Goal: Information Seeking & Learning: Learn about a topic

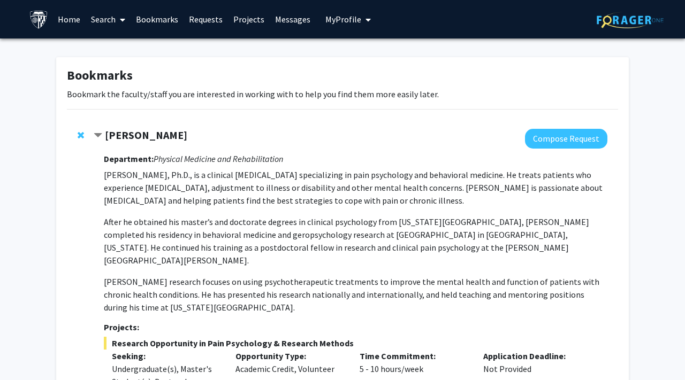
click at [101, 34] on link "Search" at bounding box center [108, 19] width 45 height 37
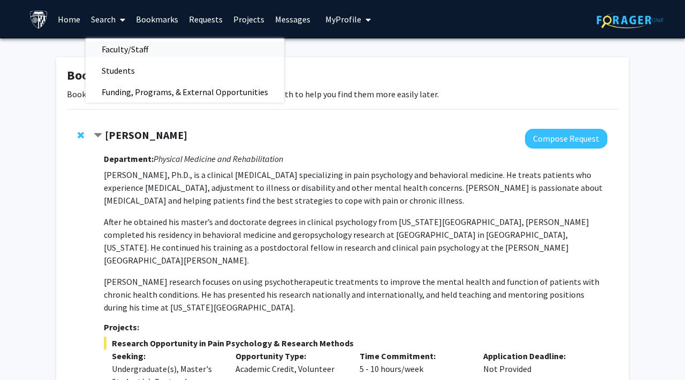
click at [110, 48] on span "Faculty/Staff" at bounding box center [125, 49] width 79 height 21
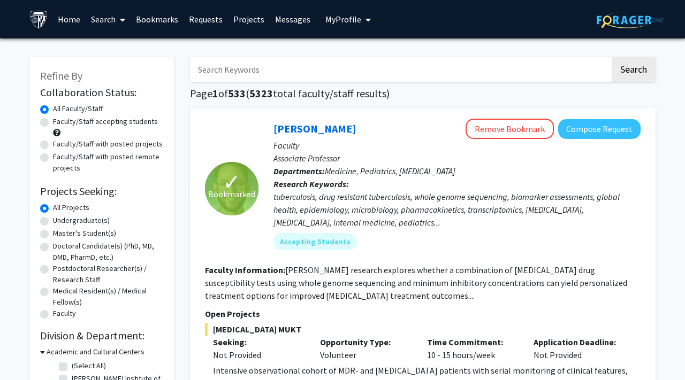
click at [95, 126] on label "Faculty/Staff accepting students" at bounding box center [105, 121] width 105 height 11
click at [60, 123] on input "Faculty/Staff accepting students" at bounding box center [56, 119] width 7 height 7
radio input "true"
click at [79, 105] on label "All Faculty/Staff" at bounding box center [78, 108] width 50 height 11
click at [60, 105] on input "All Faculty/Staff" at bounding box center [56, 106] width 7 height 7
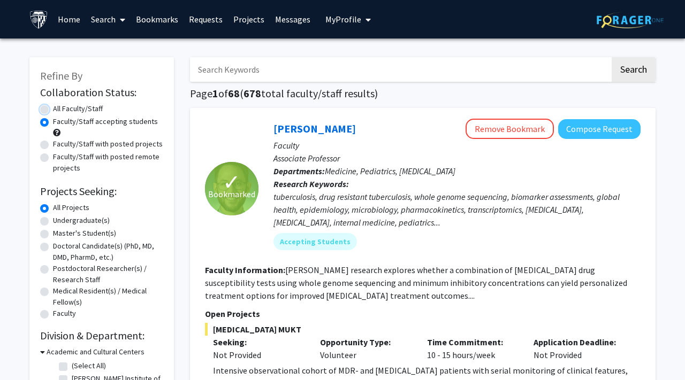
radio input "true"
click at [252, 71] on input "Search Keywords" at bounding box center [400, 69] width 420 height 25
type input "rat"
click at [611, 57] on button "Search" at bounding box center [633, 69] width 44 height 25
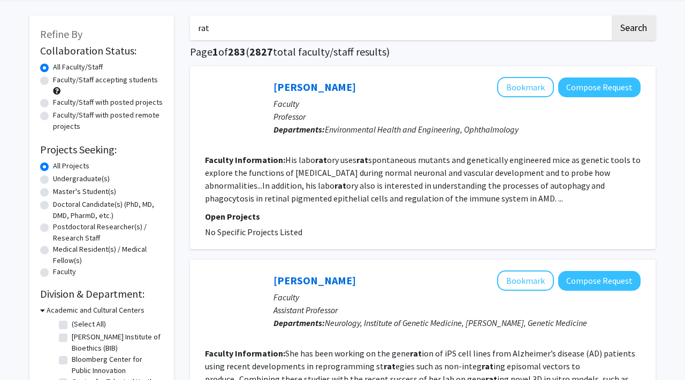
scroll to position [45, 0]
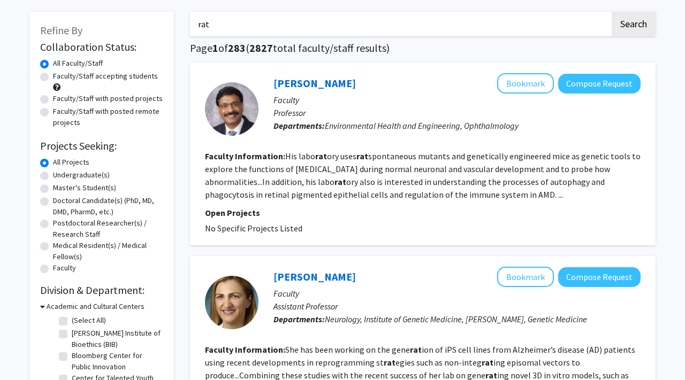
click at [53, 178] on label "Undergraduate(s)" at bounding box center [81, 175] width 57 height 11
click at [53, 176] on input "Undergraduate(s)" at bounding box center [56, 173] width 7 height 7
radio input "true"
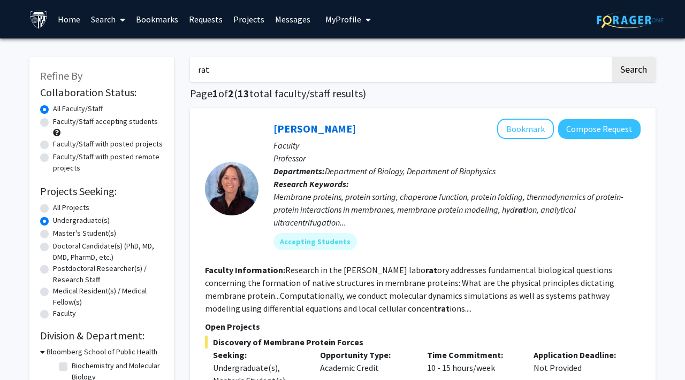
click at [53, 209] on label "All Projects" at bounding box center [71, 207] width 36 height 11
click at [53, 209] on input "All Projects" at bounding box center [56, 205] width 7 height 7
radio input "true"
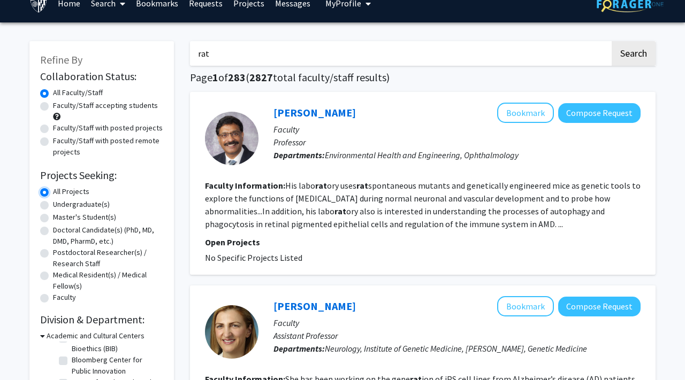
scroll to position [15, 0]
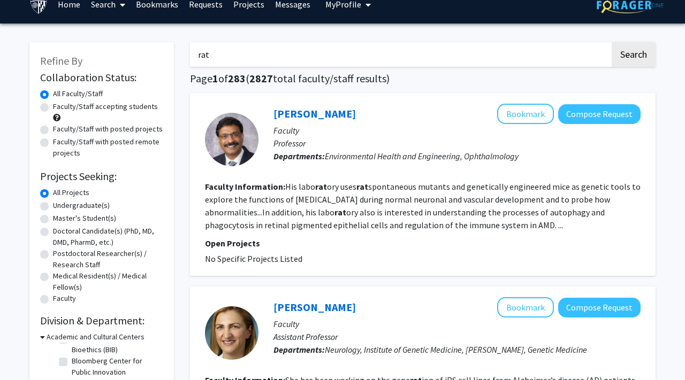
click at [53, 132] on label "Faculty/Staff with posted projects" at bounding box center [108, 129] width 110 height 11
click at [53, 130] on input "Faculty/Staff with posted projects" at bounding box center [56, 127] width 7 height 7
radio input "true"
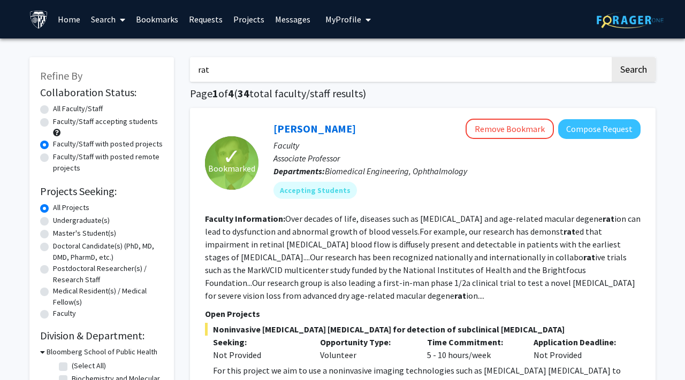
click at [222, 66] on input "rat" at bounding box center [400, 69] width 420 height 25
type input "r"
click at [53, 109] on label "All Faculty/Staff" at bounding box center [78, 108] width 50 height 11
click at [53, 109] on input "All Faculty/Staff" at bounding box center [56, 106] width 7 height 7
radio input "true"
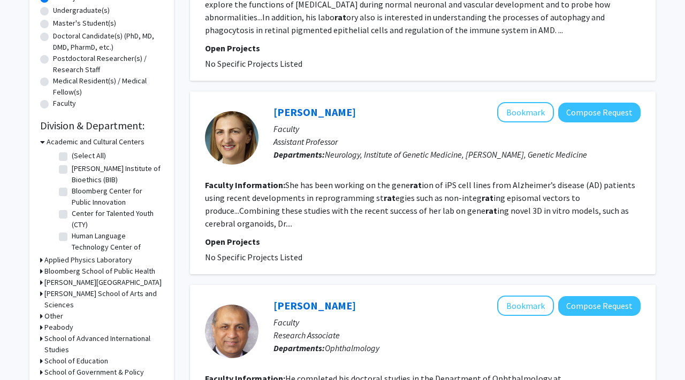
scroll to position [211, 0]
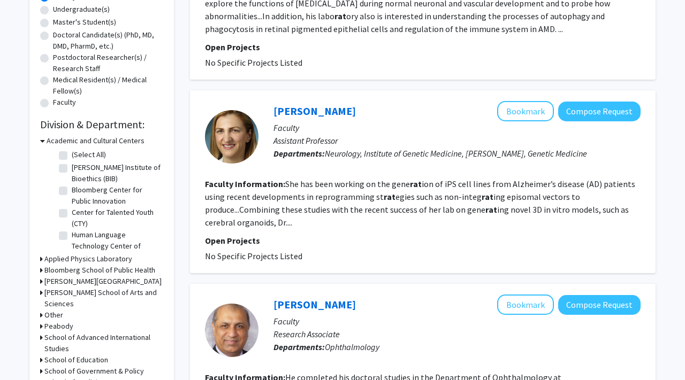
click at [41, 291] on icon at bounding box center [41, 292] width 3 height 11
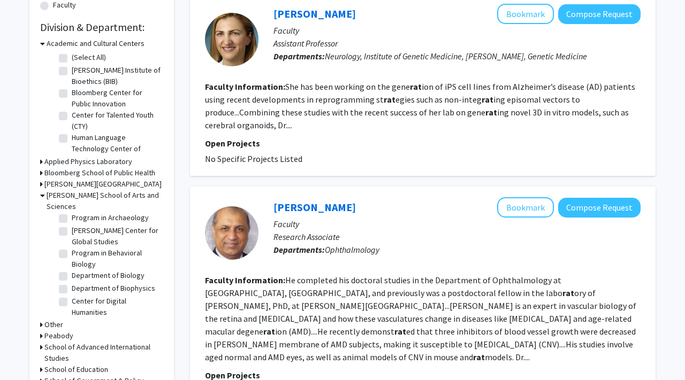
scroll to position [164, 0]
click at [72, 269] on label "Department of Biology" at bounding box center [108, 274] width 73 height 11
click at [72, 269] on input "Department of Biology" at bounding box center [75, 272] width 7 height 7
checkbox input "true"
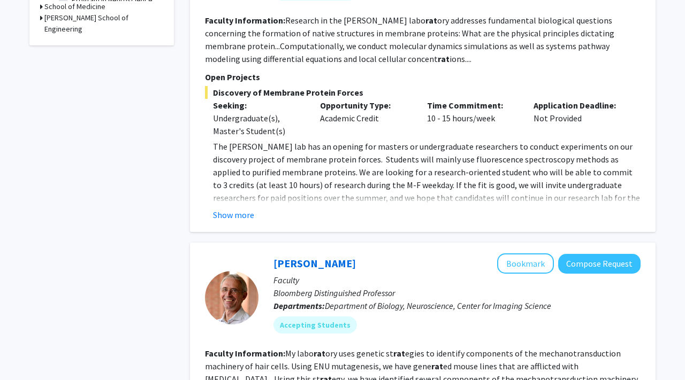
scroll to position [487, 0]
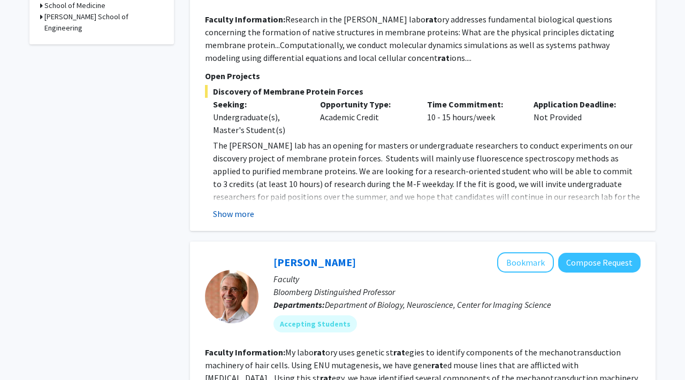
click at [230, 214] on button "Show more" at bounding box center [233, 214] width 41 height 13
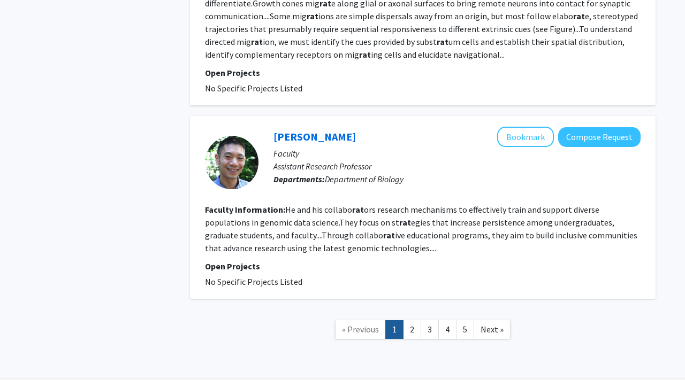
scroll to position [2347, 0]
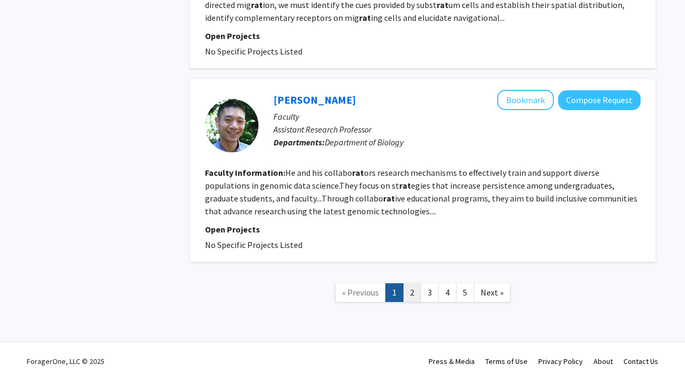
click at [410, 287] on link "2" at bounding box center [412, 292] width 18 height 19
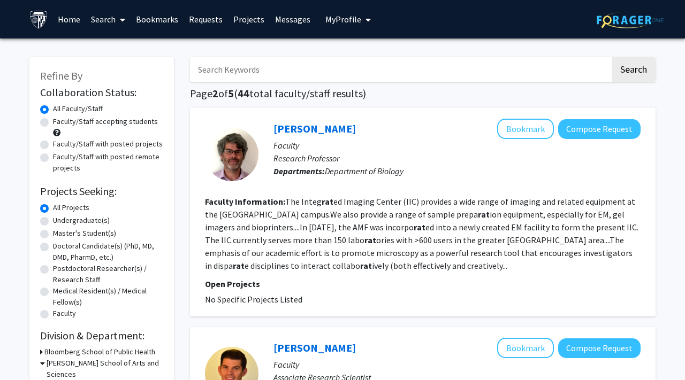
click at [86, 145] on label "Faculty/Staff with posted projects" at bounding box center [108, 144] width 110 height 11
click at [60, 145] on input "Faculty/Staff with posted projects" at bounding box center [56, 142] width 7 height 7
radio input "true"
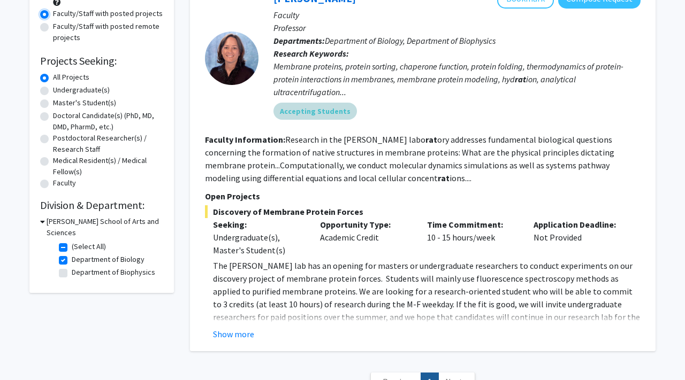
scroll to position [220, 0]
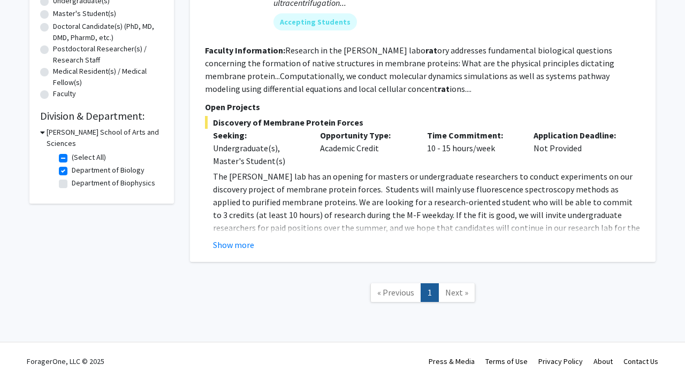
click at [72, 165] on label "Department of Biology" at bounding box center [108, 170] width 73 height 11
click at [72, 165] on input "Department of Biology" at bounding box center [75, 168] width 7 height 7
checkbox input "false"
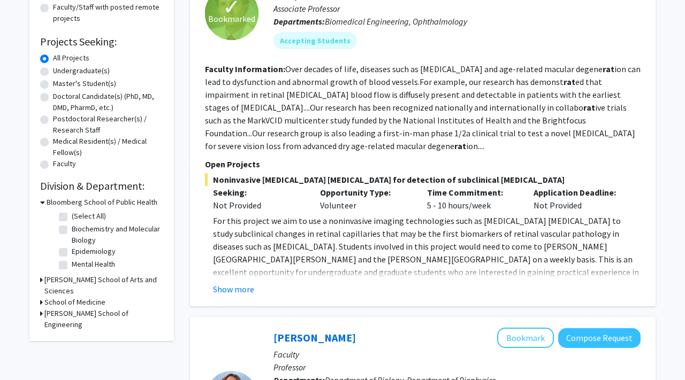
scroll to position [148, 0]
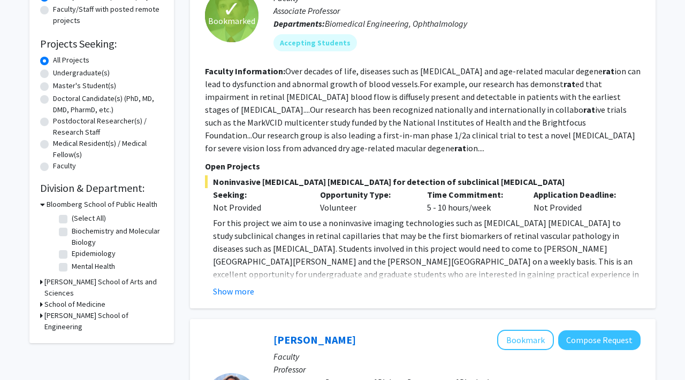
click at [40, 283] on icon at bounding box center [41, 281] width 3 height 11
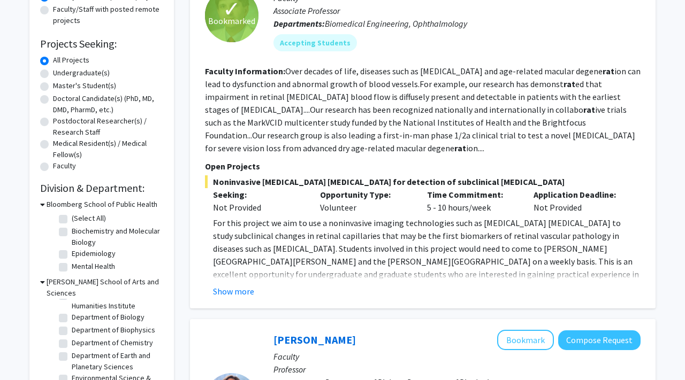
scroll to position [70, 0]
click at [72, 328] on label "Department of Chemistry" at bounding box center [112, 333] width 81 height 11
click at [72, 328] on input "Department of Chemistry" at bounding box center [75, 331] width 7 height 7
checkbox input "true"
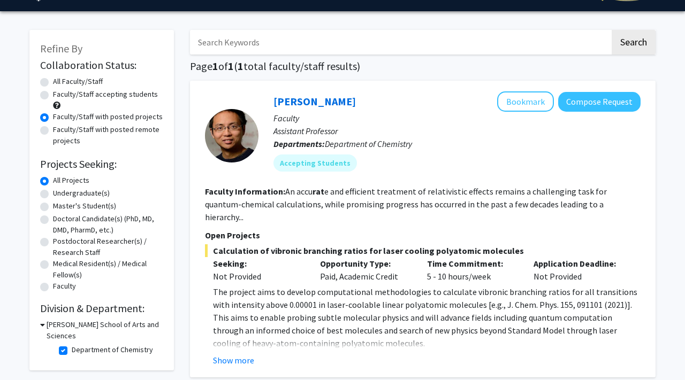
scroll to position [51, 0]
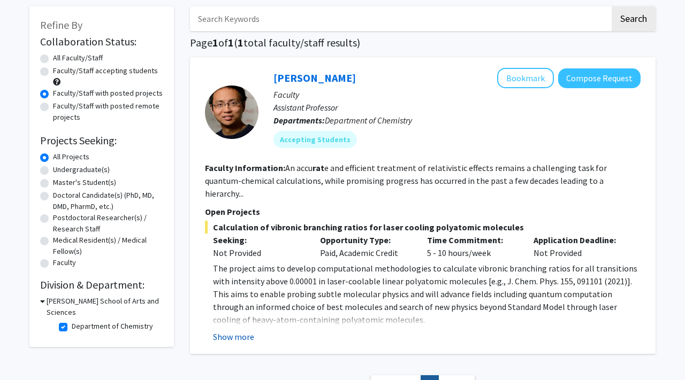
click at [236, 331] on button "Show more" at bounding box center [233, 337] width 41 height 13
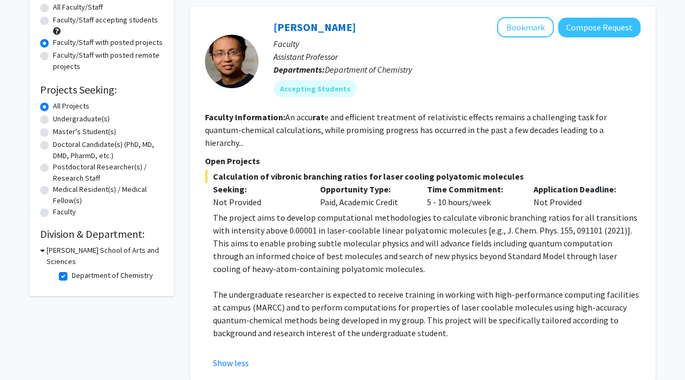
scroll to position [103, 0]
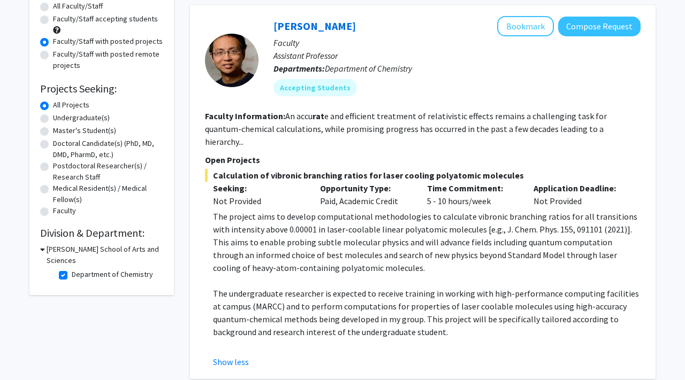
click at [72, 269] on label "Department of Chemistry" at bounding box center [112, 274] width 81 height 11
click at [72, 269] on input "Department of Chemistry" at bounding box center [75, 272] width 7 height 7
checkbox input "false"
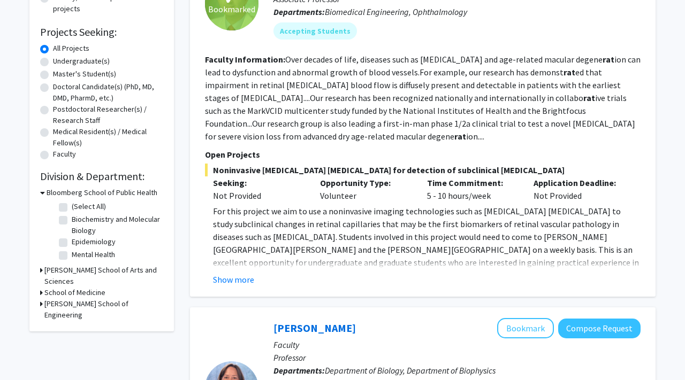
scroll to position [275, 0]
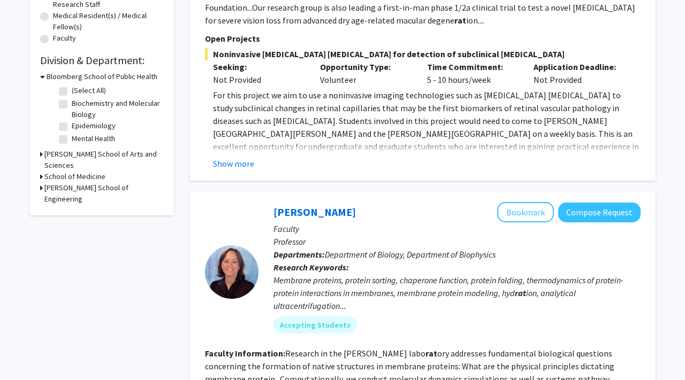
click at [43, 171] on div "School of Medicine" at bounding box center [101, 176] width 123 height 11
click at [41, 171] on icon at bounding box center [41, 176] width 3 height 11
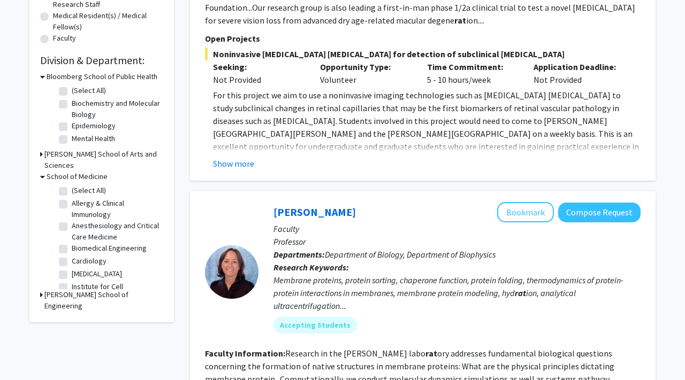
click at [72, 185] on label "(Select All)" at bounding box center [89, 190] width 34 height 11
click at [72, 185] on input "(Select All)" at bounding box center [75, 188] width 7 height 7
checkbox input "true"
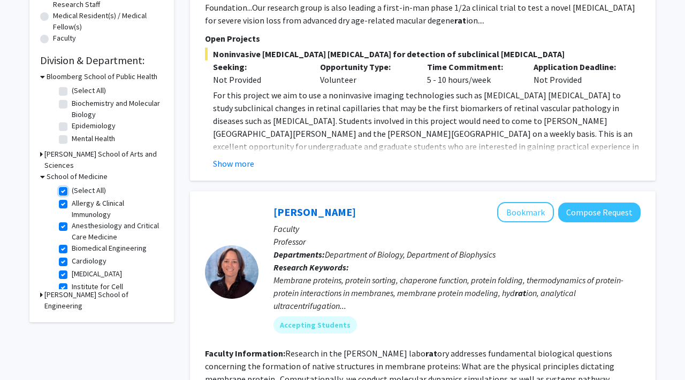
checkbox input "true"
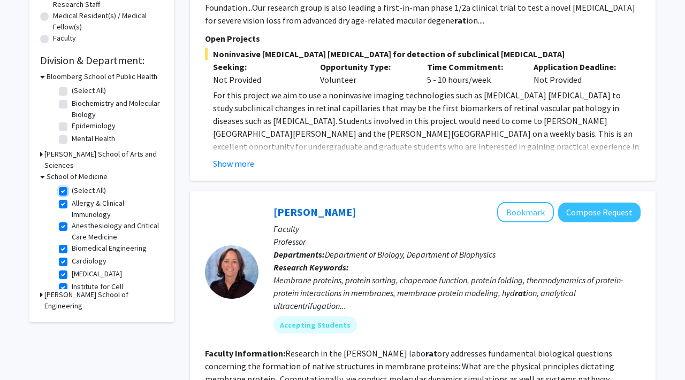
checkbox input "true"
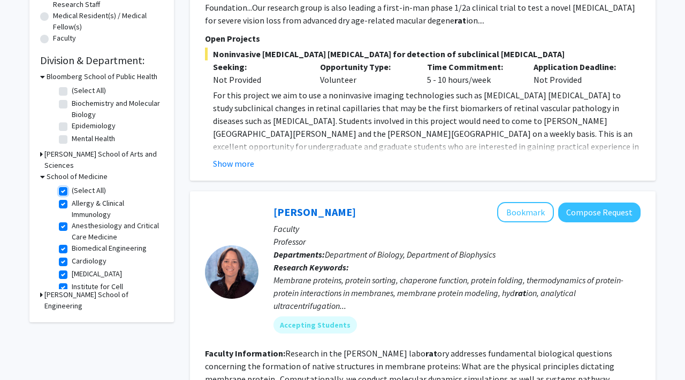
checkbox input "true"
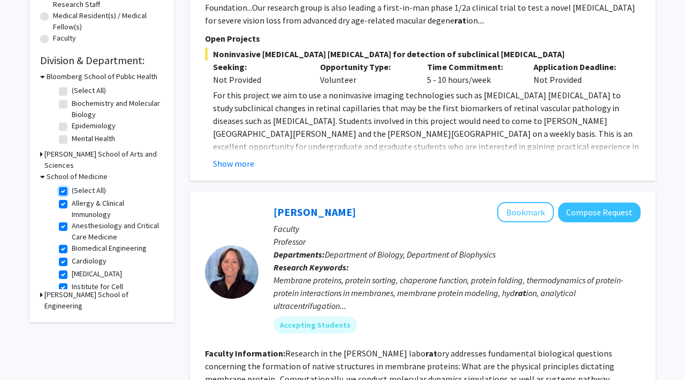
checkbox input "true"
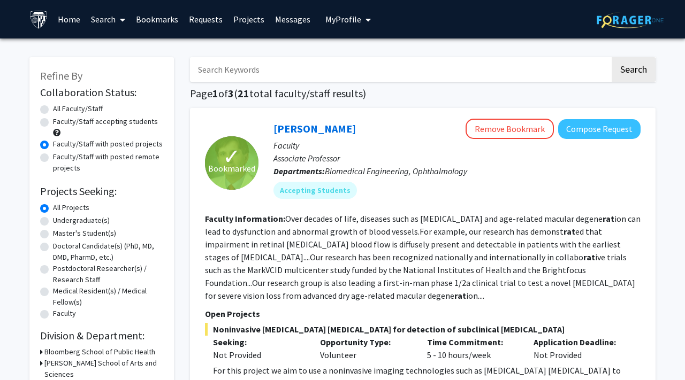
click at [289, 79] on input "Search Keywords" at bounding box center [400, 69] width 420 height 25
click at [242, 70] on input "Search Keywords" at bounding box center [400, 69] width 420 height 25
click at [191, 110] on div "✓ Bookmarked [PERSON_NAME] Remove Bookmark Compose Request Faculty Associate Pr…" at bounding box center [422, 282] width 465 height 348
click at [88, 18] on link "Search" at bounding box center [108, 19] width 45 height 37
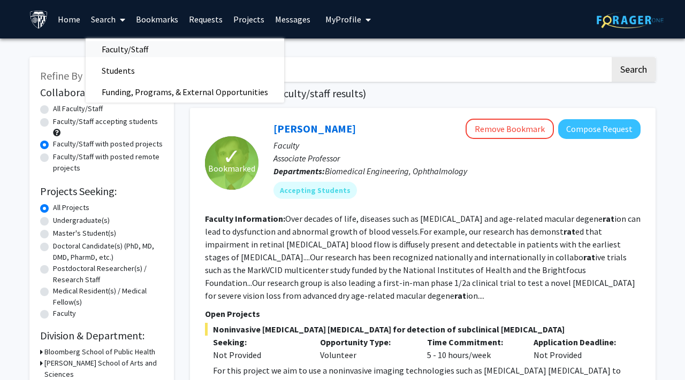
click at [104, 44] on span "Faculty/Staff" at bounding box center [125, 49] width 79 height 21
radio input "true"
checkbox input "false"
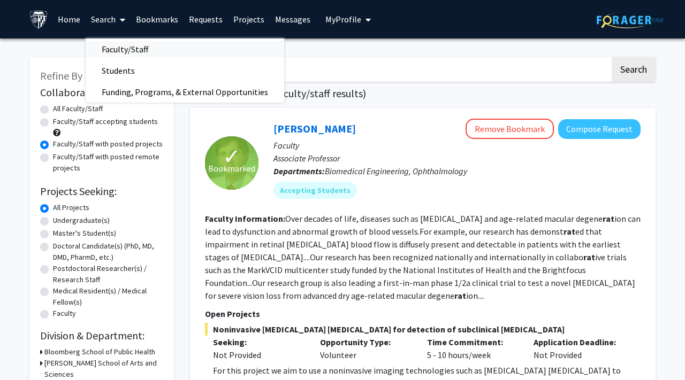
checkbox input "false"
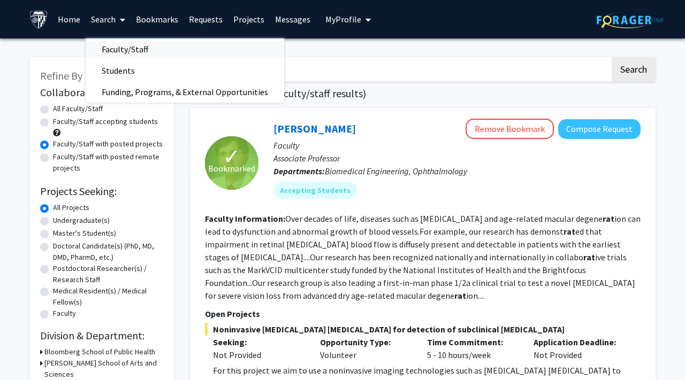
checkbox input "false"
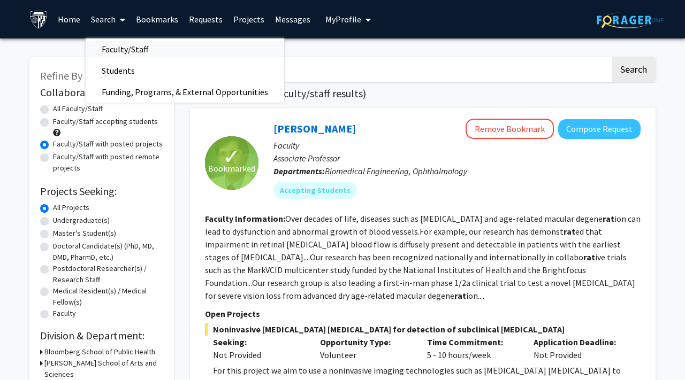
checkbox input "false"
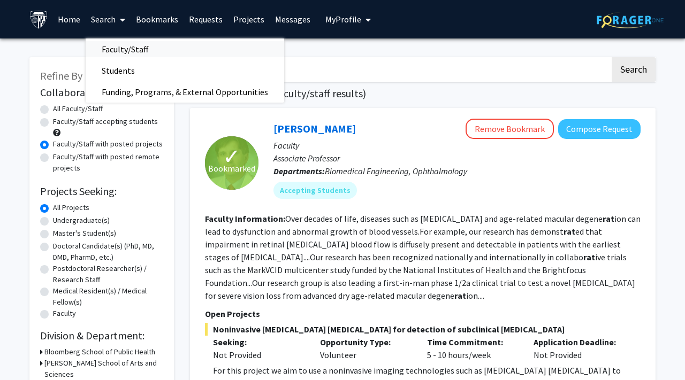
checkbox input "false"
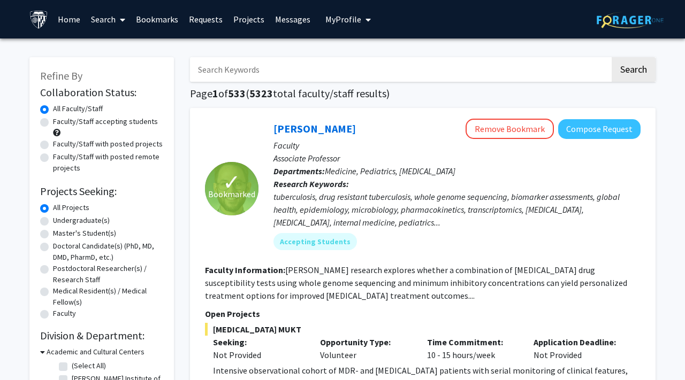
click at [58, 145] on label "Faculty/Staff with posted projects" at bounding box center [108, 144] width 110 height 11
click at [58, 145] on input "Faculty/Staff with posted projects" at bounding box center [56, 142] width 7 height 7
radio input "true"
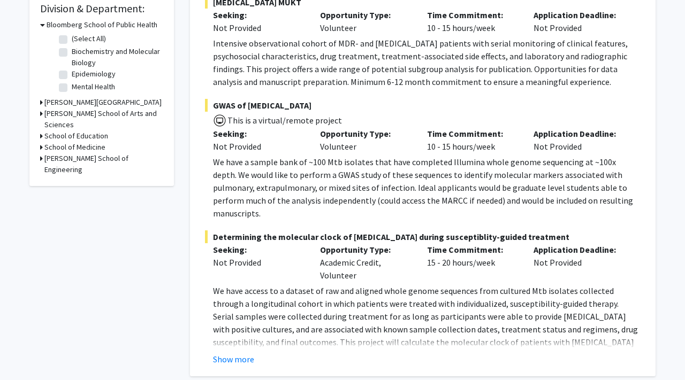
scroll to position [328, 0]
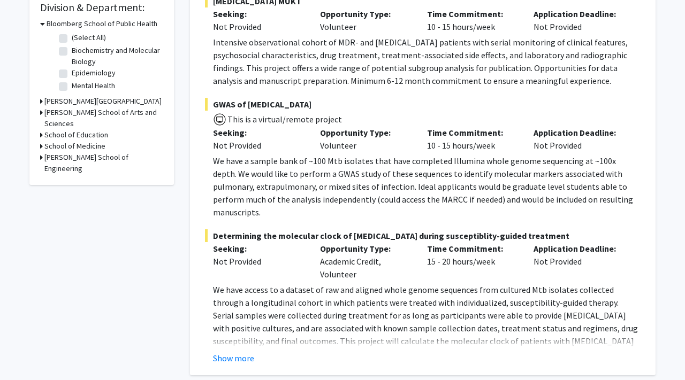
click at [41, 141] on icon at bounding box center [41, 146] width 3 height 11
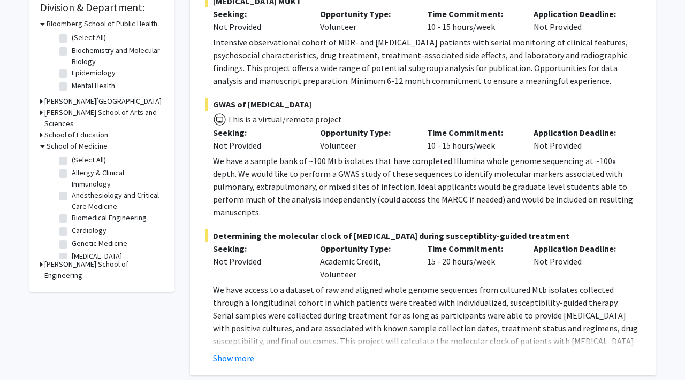
click at [72, 155] on label "(Select All)" at bounding box center [89, 160] width 34 height 11
click at [72, 155] on input "(Select All)" at bounding box center [75, 158] width 7 height 7
checkbox input "true"
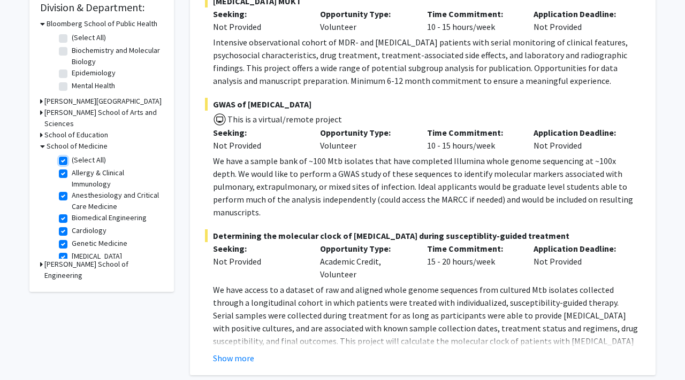
checkbox input "true"
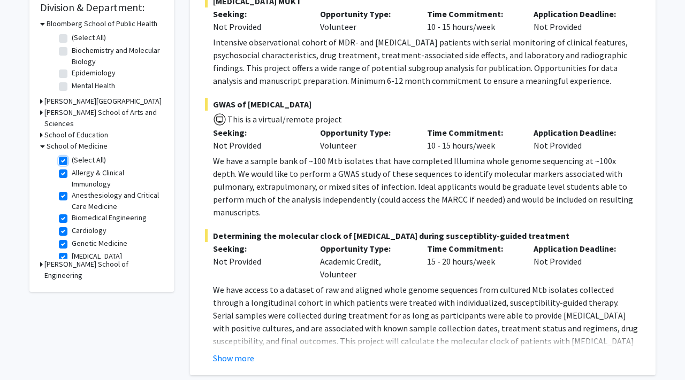
checkbox input "true"
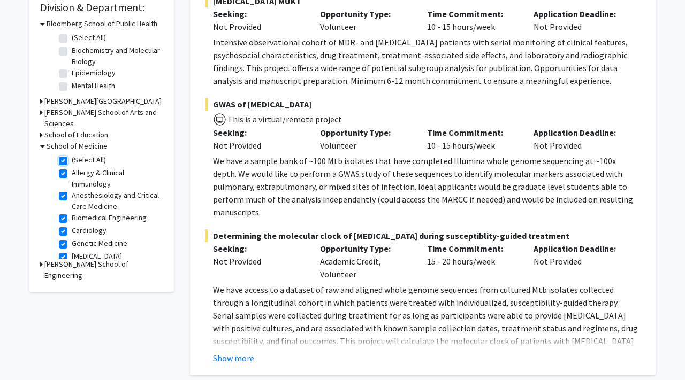
checkbox input "true"
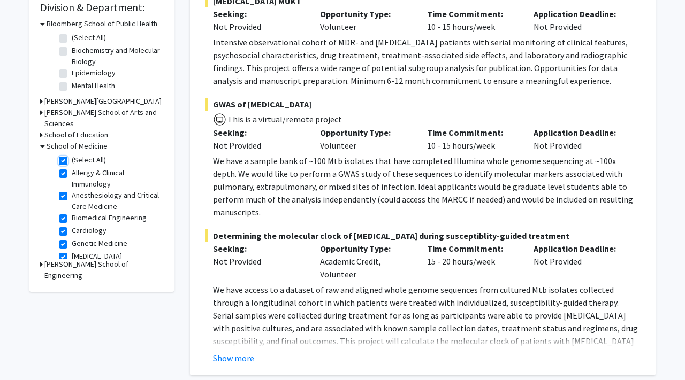
checkbox input "true"
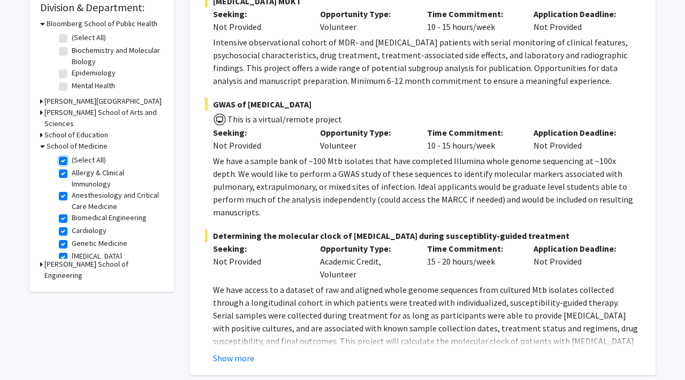
checkbox input "true"
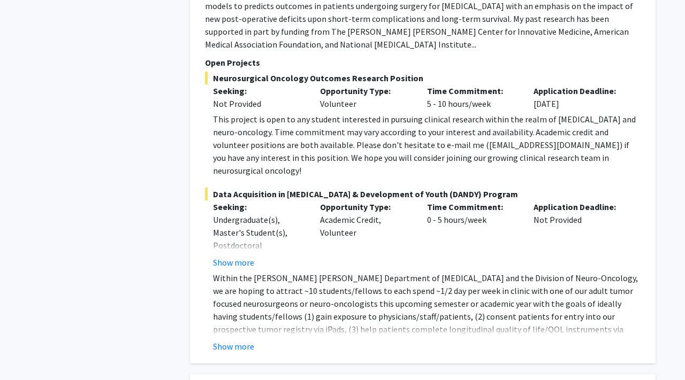
scroll to position [819, 0]
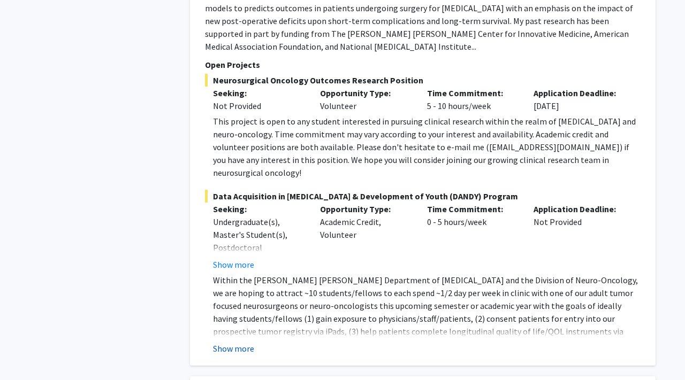
click at [243, 342] on button "Show more" at bounding box center [233, 348] width 41 height 13
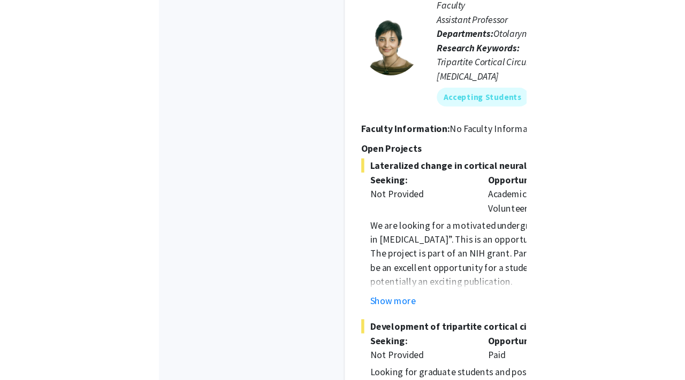
scroll to position [1946, 0]
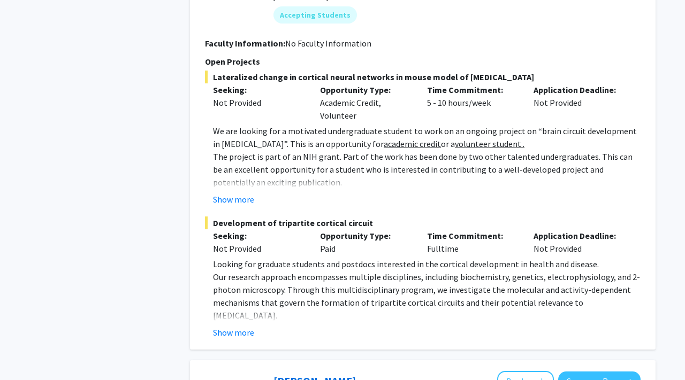
scroll to position [2016, 0]
